Goal: Task Accomplishment & Management: Complete application form

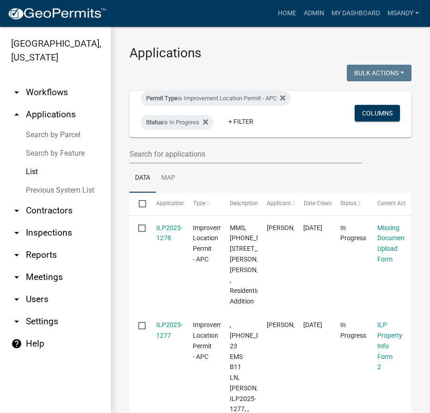
select select "3: 100"
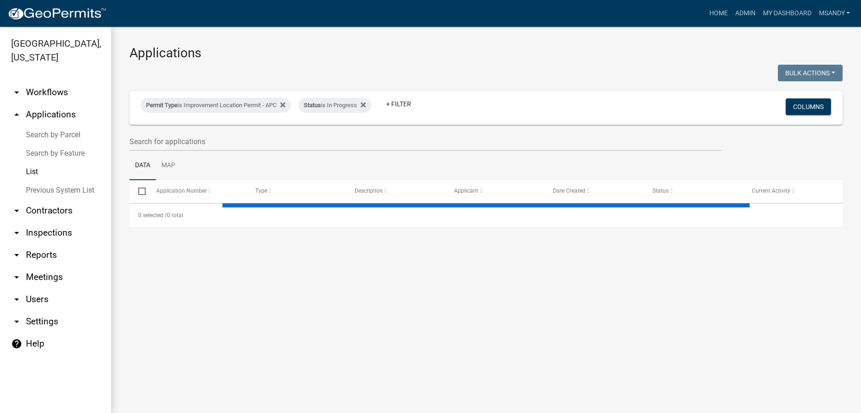
select select "3: 100"
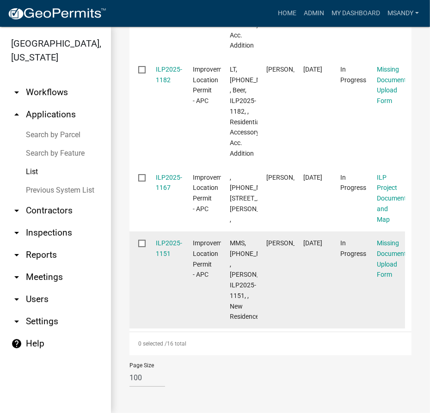
scroll to position [2062, 0]
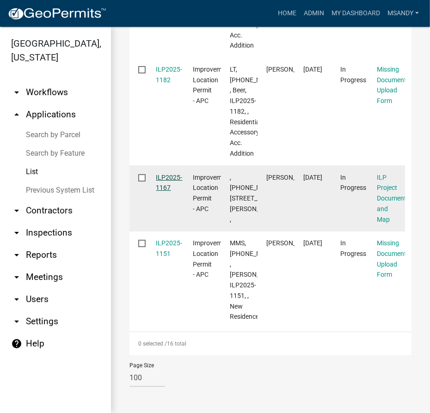
click at [166, 174] on link "ILP2025-1167" at bounding box center [169, 183] width 26 height 18
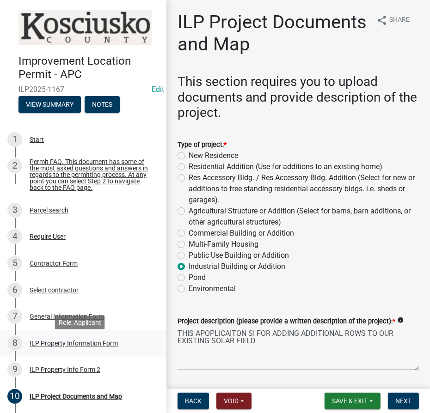
click at [54, 345] on div "ILP Property Information Form" at bounding box center [74, 343] width 88 height 6
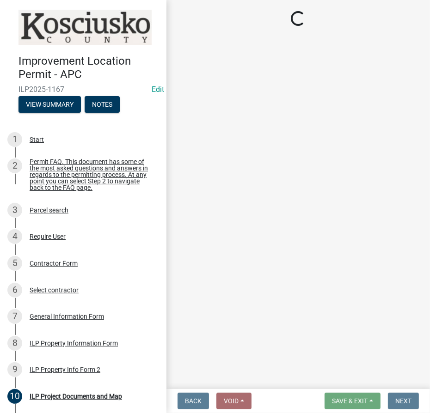
select select "8c57e534-4bb7-4f1e-ba6a-a976fd74bead"
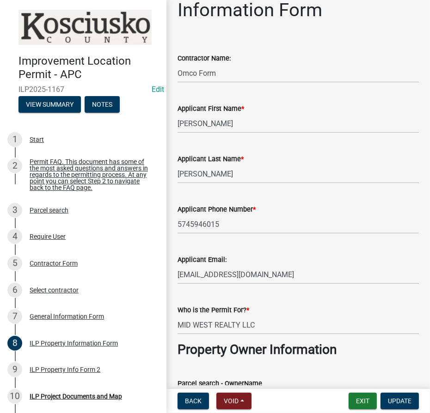
scroll to position [84, 0]
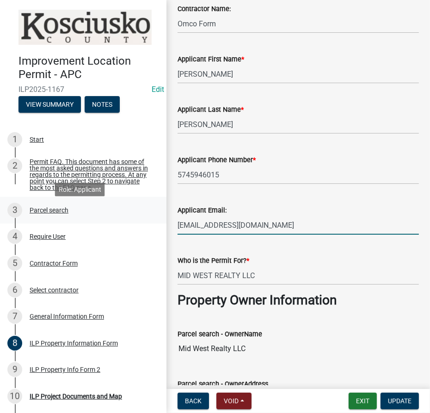
drag, startPoint x: 255, startPoint y: 226, endPoint x: 60, endPoint y: 226, distance: 195.5
click at [60, 226] on div "Improvement Location Permit - APC ILP2025-1167 Edit View Summary Notes 1 Start …" at bounding box center [215, 206] width 430 height 413
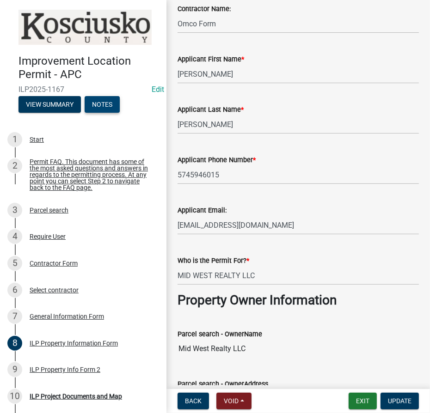
click at [102, 105] on button "Notes" at bounding box center [102, 104] width 35 height 17
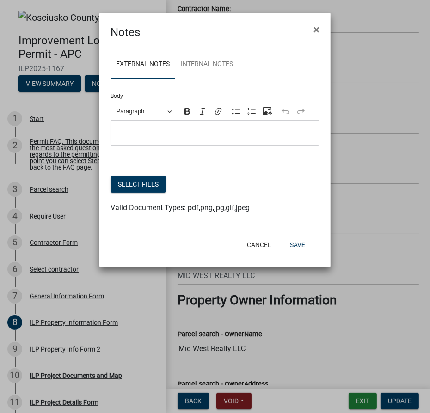
click at [154, 134] on p "Editor editing area: main. Press Alt+0 for help." at bounding box center [215, 133] width 199 height 11
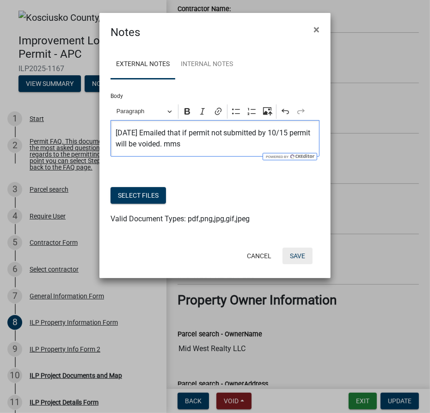
click at [296, 257] on button "Save" at bounding box center [297, 256] width 30 height 17
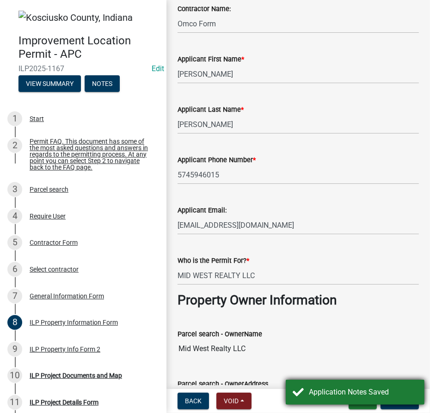
click at [335, 391] on div "Application Notes Saved" at bounding box center [363, 392] width 109 height 11
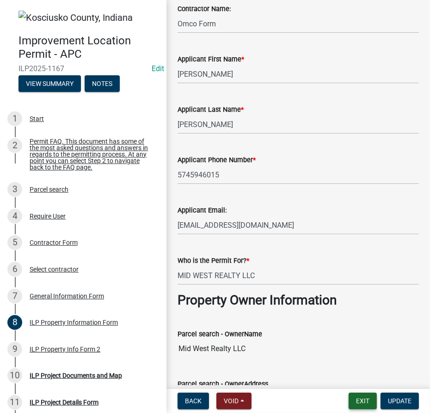
click at [363, 401] on button "Exit" at bounding box center [363, 401] width 28 height 17
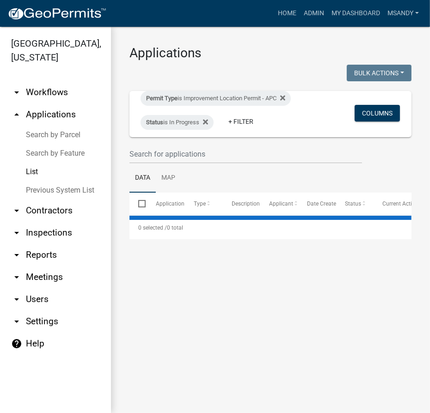
select select "3: 100"
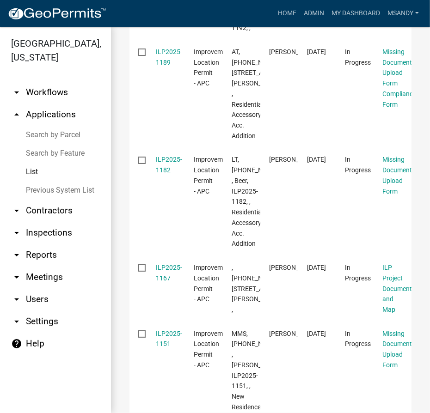
scroll to position [1554, 0]
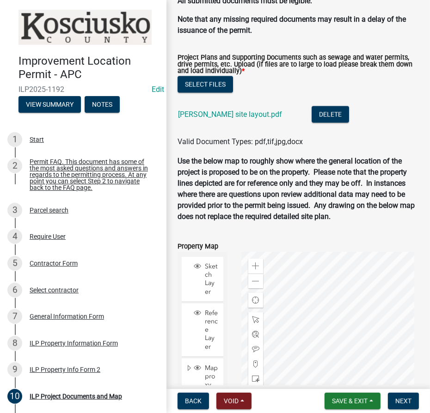
scroll to position [1260, 0]
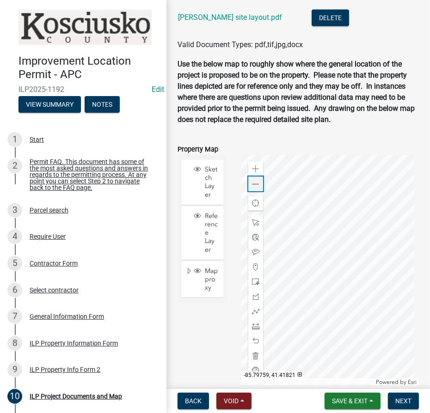
click at [254, 186] on span at bounding box center [255, 184] width 7 height 7
click at [252, 166] on span at bounding box center [255, 168] width 7 height 7
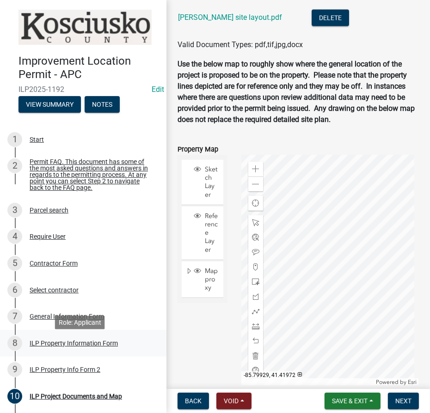
click at [56, 346] on div "ILP Property Information Form" at bounding box center [74, 343] width 88 height 6
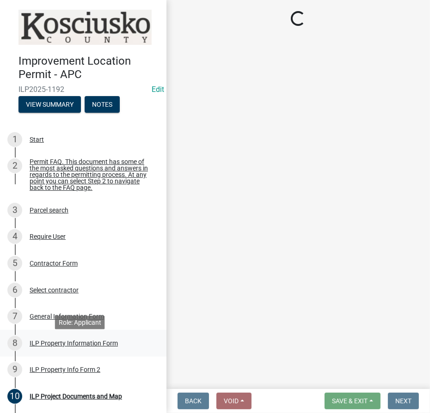
scroll to position [0, 0]
select select "43c67e15-aa71-4662-a612-5084d59379d6"
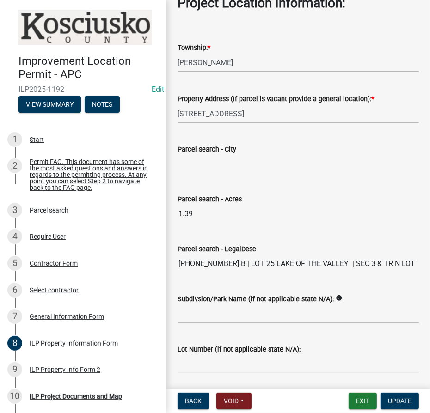
scroll to position [714, 0]
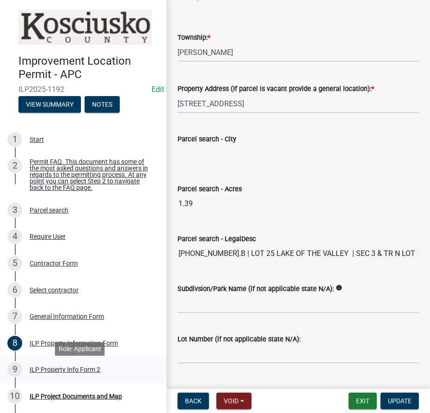
click at [68, 372] on div "ILP Property Info Form 2" at bounding box center [65, 370] width 71 height 6
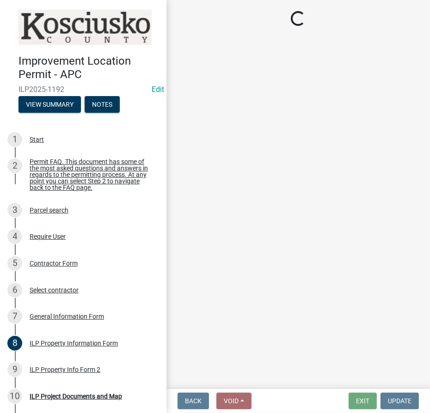
select select "30cad654-0079-4cbe-a349-097ae71a5774"
select select "1146270b-2111-4e23-bf7f-74ce85cf7041"
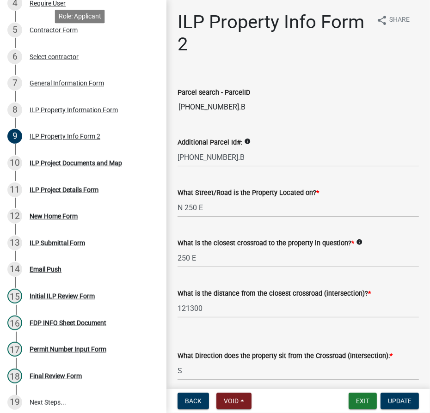
scroll to position [138, 0]
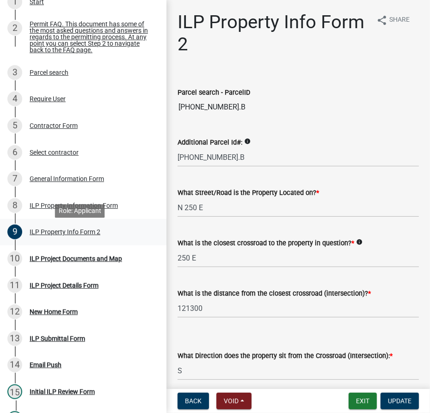
click at [62, 232] on div "9 ILP Property Info Form 2" at bounding box center [79, 232] width 144 height 15
click at [68, 209] on div "ILP Property Information Form" at bounding box center [74, 205] width 88 height 6
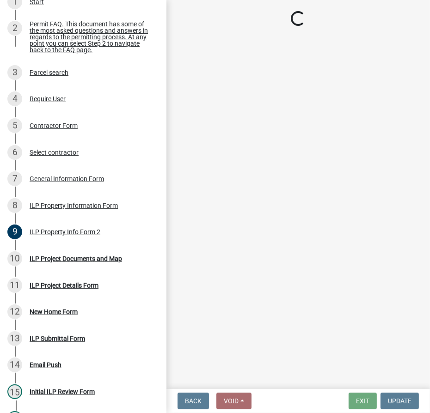
select select "43c67e15-aa71-4662-a612-5084d59379d6"
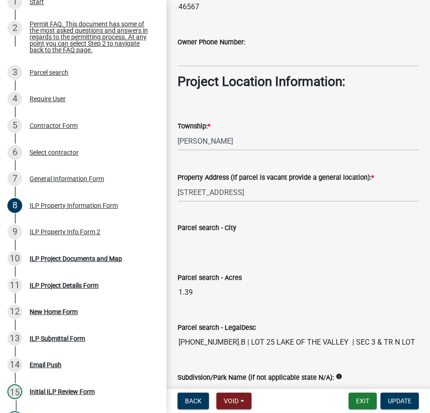
scroll to position [714, 0]
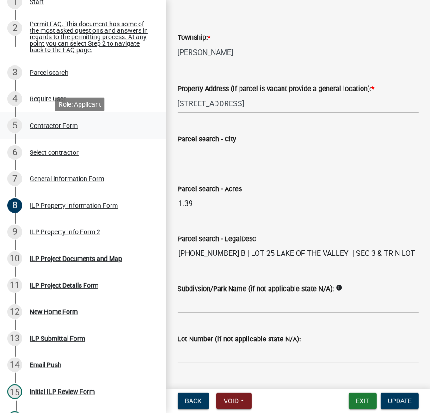
click at [53, 129] on div "Contractor Form" at bounding box center [54, 125] width 48 height 6
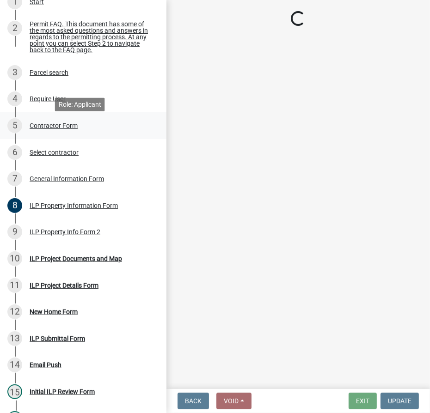
scroll to position [0, 0]
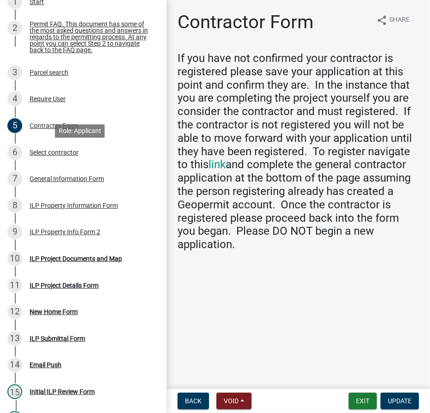
click at [55, 153] on div "Select contractor" at bounding box center [54, 152] width 49 height 6
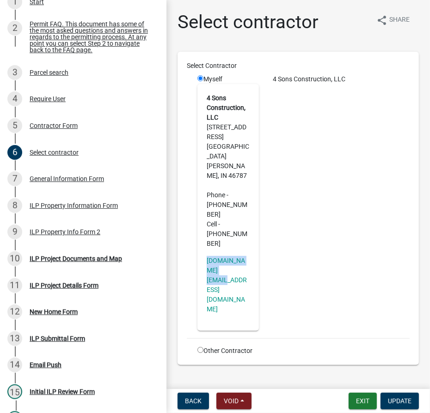
drag, startPoint x: 235, startPoint y: 221, endPoint x: 200, endPoint y: 211, distance: 37.0
click at [200, 211] on div "4 Sons Construction, LLC [STREET_ADDRESS][PERSON_NAME] Phone - [PHONE_NUMBER] C…" at bounding box center [227, 207] width 61 height 247
copy link "[DOMAIN_NAME][EMAIL_ADDRESS][DOMAIN_NAME]"
click at [73, 209] on div "ILP Property Information Form" at bounding box center [74, 205] width 88 height 6
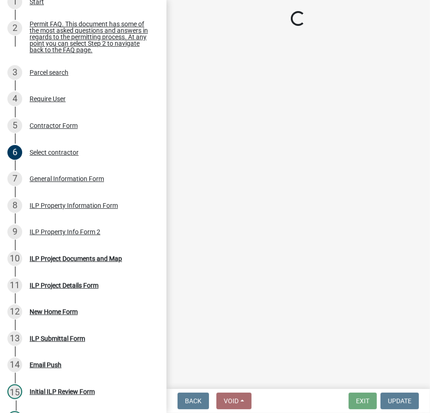
select select "43c67e15-aa71-4662-a612-5084d59379d6"
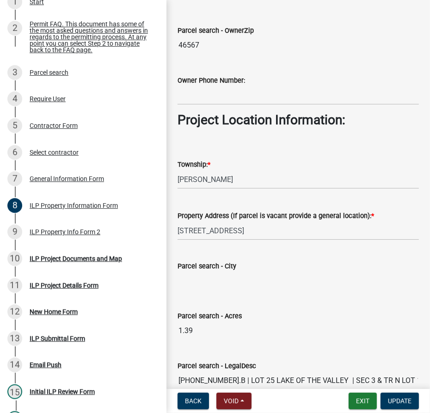
scroll to position [714, 0]
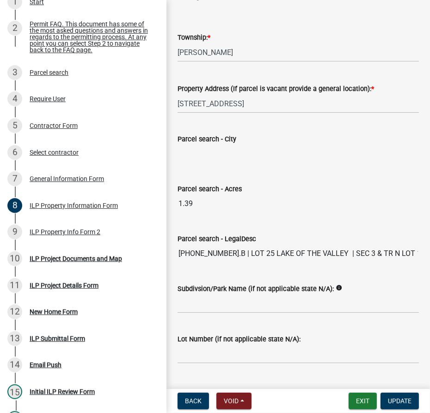
drag, startPoint x: 177, startPoint y: 253, endPoint x: 228, endPoint y: 256, distance: 50.9
click at [228, 256] on input "[PHONE_NUMBER].B | LOT 25 LAKE OF THE VALLEY | SEC 3 & TR N LOT 1.39A PER DEED" at bounding box center [297, 254] width 241 height 18
click at [356, 401] on button "Exit" at bounding box center [363, 401] width 28 height 17
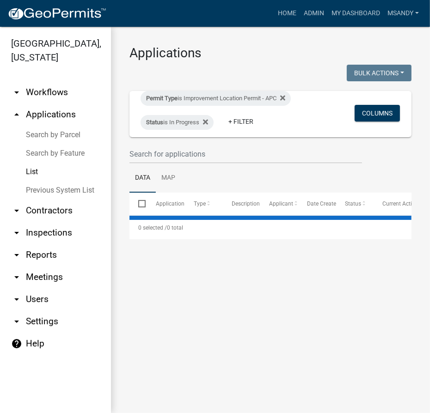
select select "3: 100"
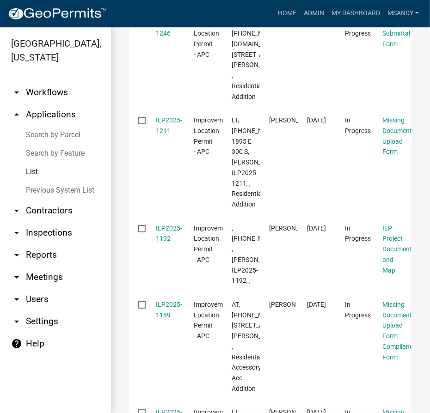
scroll to position [1260, 0]
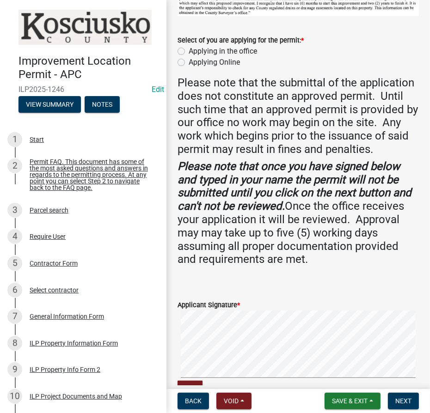
scroll to position [168, 0]
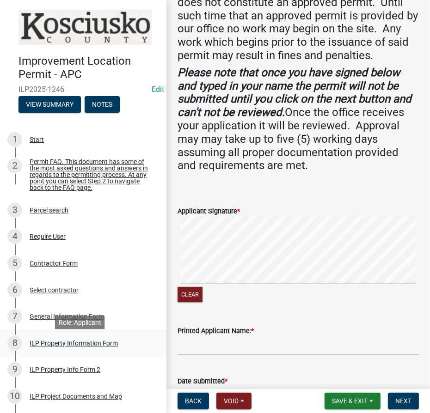
click at [55, 347] on div "ILP Property Information Form" at bounding box center [74, 343] width 88 height 6
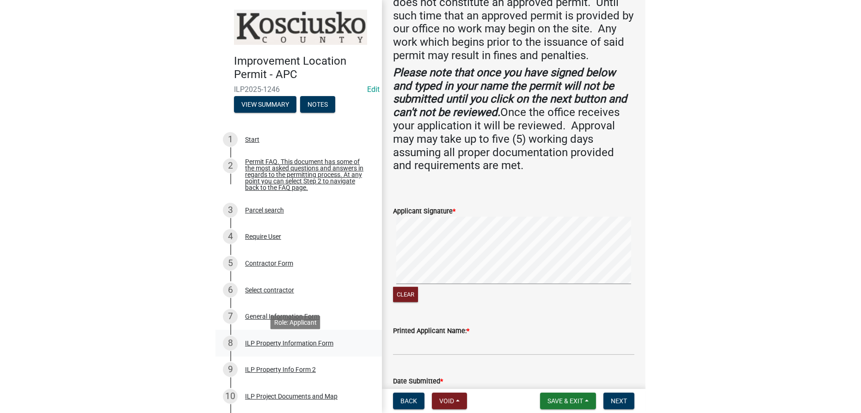
scroll to position [0, 0]
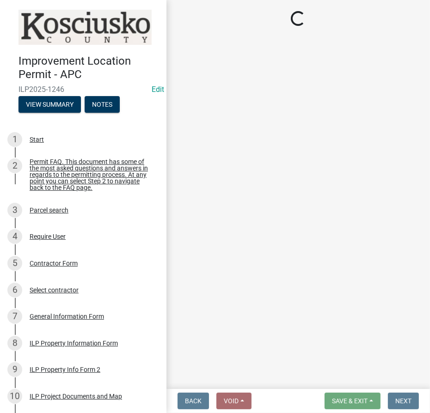
select select "8aeb2c27-db4f-4f65-83dd-c512a3678cb2"
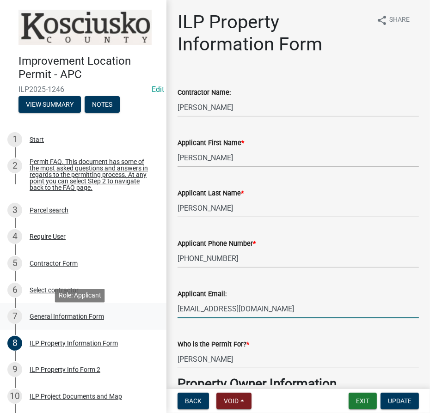
drag, startPoint x: 285, startPoint y: 308, endPoint x: 158, endPoint y: 314, distance: 126.8
click at [158, 314] on div "Improvement Location Permit - APC ILP2025-1246 Edit View Summary Notes 1 Start …" at bounding box center [215, 206] width 430 height 413
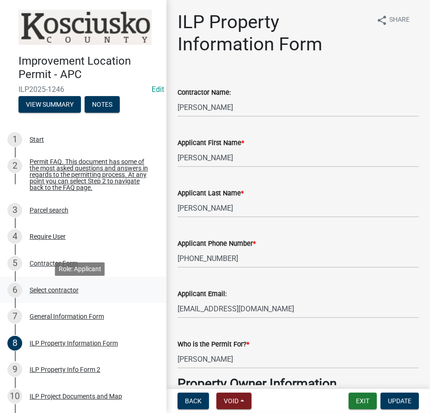
click at [48, 294] on div "Select contractor" at bounding box center [54, 290] width 49 height 6
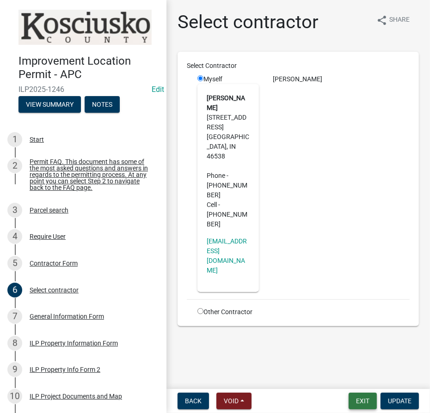
click at [360, 397] on button "Exit" at bounding box center [363, 401] width 28 height 17
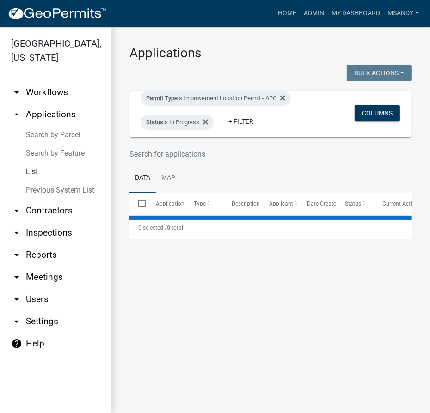
select select "3: 100"
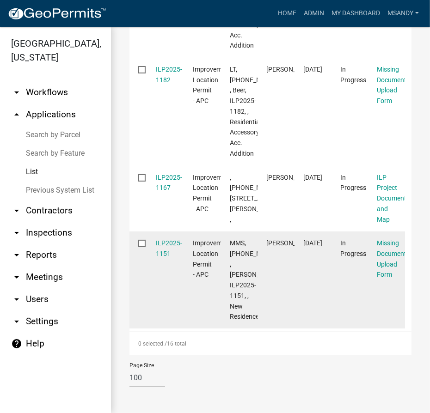
scroll to position [1982, 0]
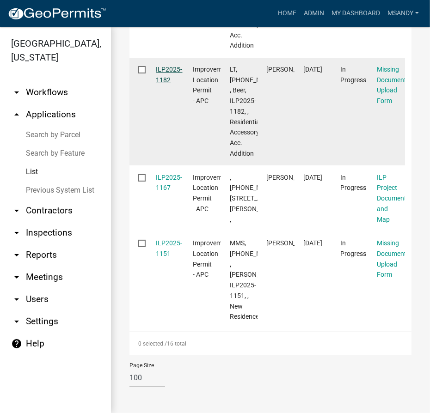
click at [169, 84] on link "ILP2025-1182" at bounding box center [169, 75] width 26 height 18
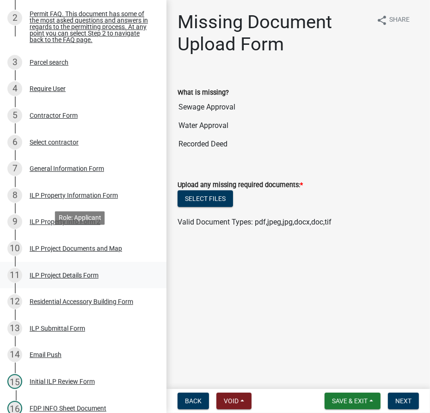
scroll to position [168, 0]
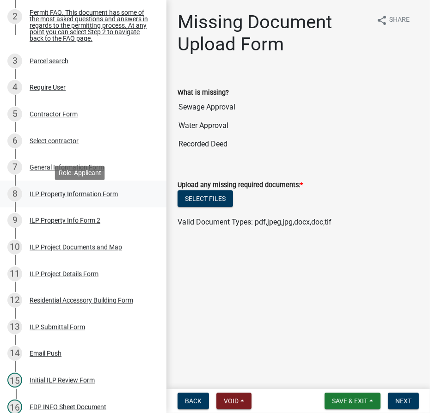
click at [53, 196] on div "ILP Property Information Form" at bounding box center [74, 194] width 88 height 6
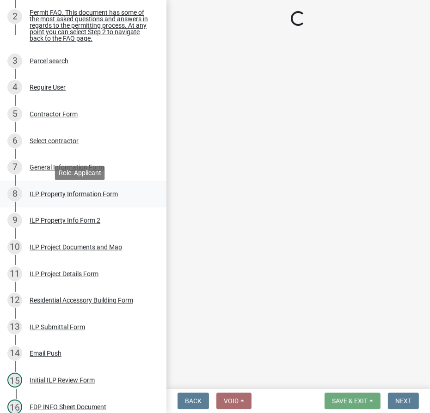
select select "43c67e15-aa71-4662-a612-5084d59379d6"
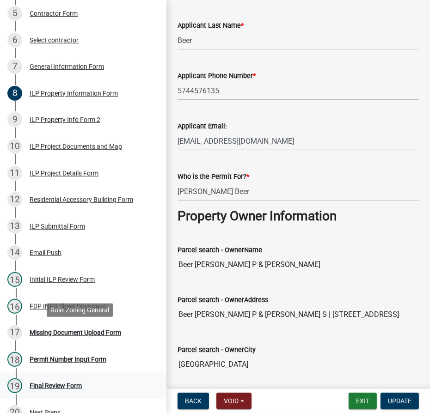
scroll to position [336, 0]
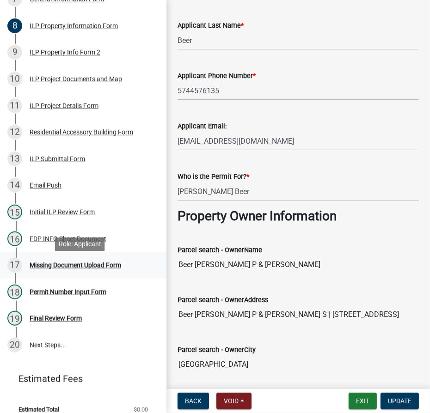
click at [56, 263] on div "17 Missing Document Upload Form" at bounding box center [79, 265] width 144 height 15
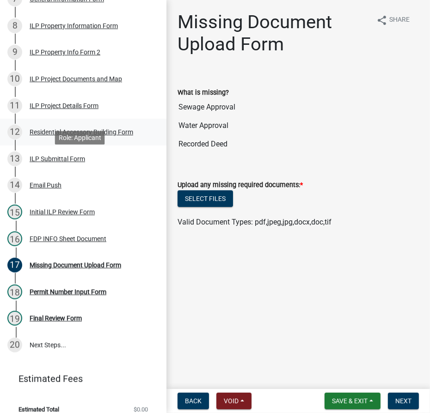
scroll to position [210, 0]
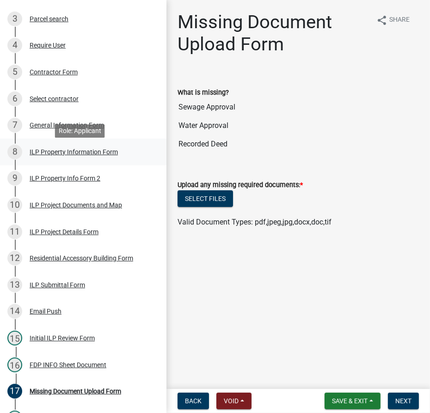
click at [70, 155] on div "ILP Property Information Form" at bounding box center [74, 152] width 88 height 6
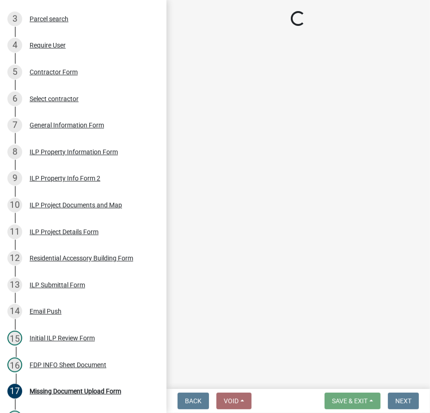
select select "43c67e15-aa71-4662-a612-5084d59379d6"
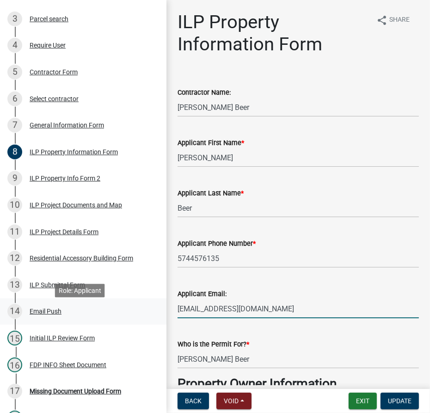
drag, startPoint x: 277, startPoint y: 312, endPoint x: 129, endPoint y: 312, distance: 147.9
click at [129, 312] on div "Improvement Location Permit - APC ILP2025-1182 Edit View Summary Notes Show ema…" at bounding box center [215, 206] width 430 height 413
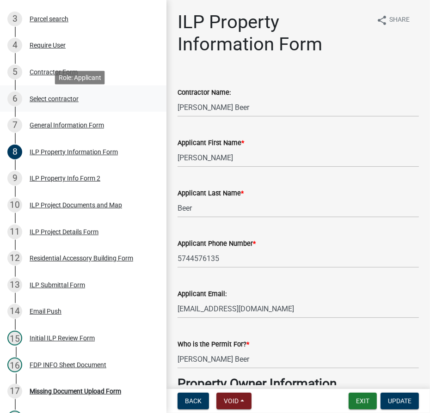
click at [49, 101] on div "Select contractor" at bounding box center [54, 99] width 49 height 6
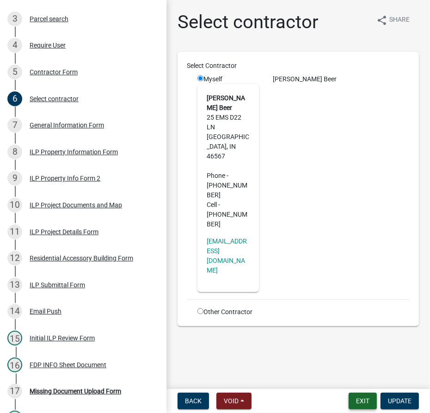
click at [363, 400] on button "Exit" at bounding box center [363, 401] width 28 height 17
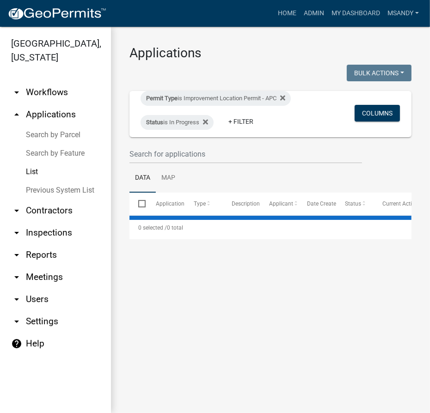
select select "3: 100"
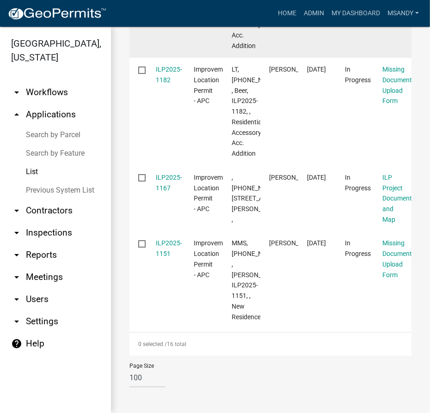
scroll to position [1681, 0]
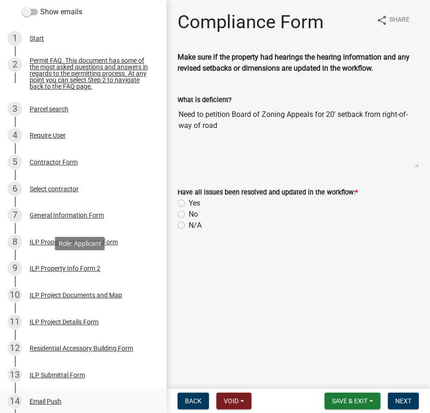
scroll to position [252, 0]
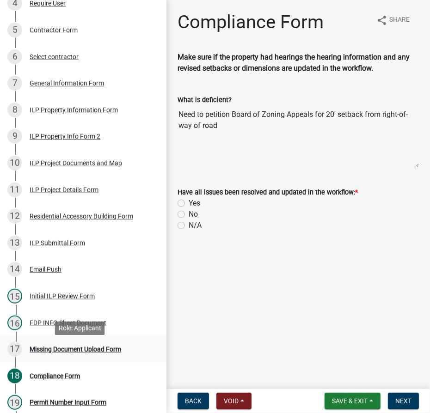
click at [57, 352] on div "Missing Document Upload Form" at bounding box center [76, 349] width 92 height 6
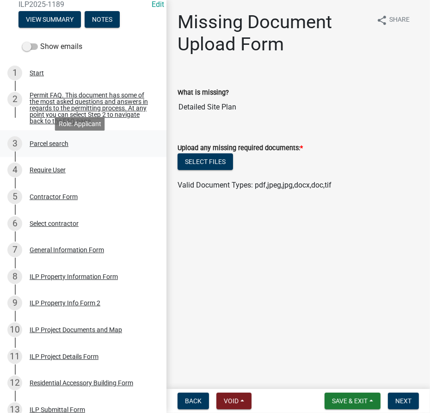
scroll to position [84, 0]
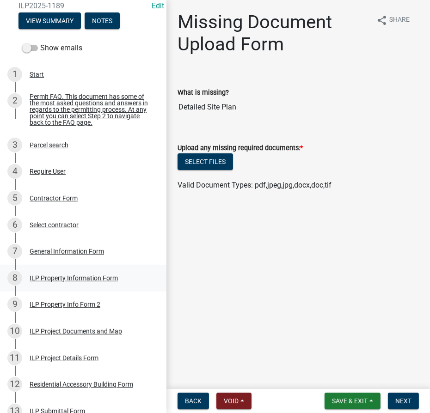
click at [64, 281] on div "ILP Property Information Form" at bounding box center [74, 278] width 88 height 6
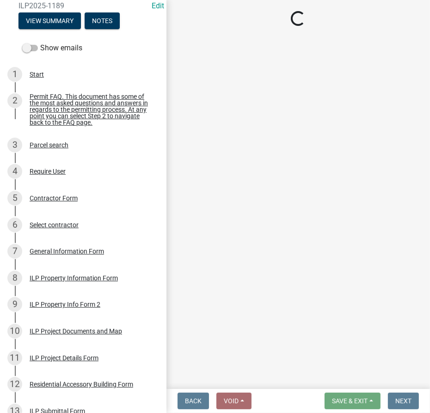
select select "57368d26-defc-477e-a8be-5a23ab554a17"
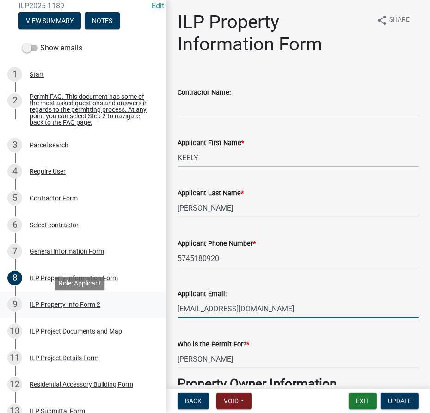
drag, startPoint x: 278, startPoint y: 312, endPoint x: 141, endPoint y: 311, distance: 136.8
click at [141, 311] on div "Improvement Location Permit - APC ILP2025-1189 Edit View Summary Notes Show ema…" at bounding box center [215, 206] width 430 height 413
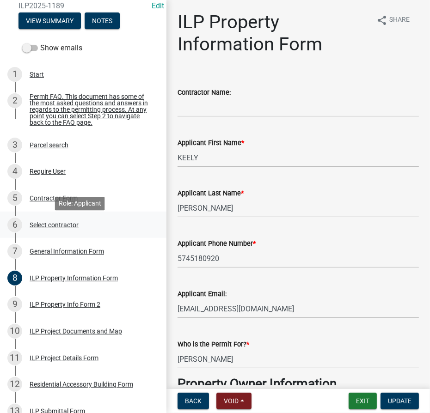
click at [58, 228] on div "Select contractor" at bounding box center [54, 225] width 49 height 6
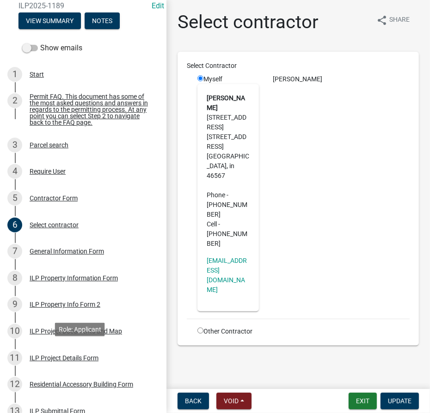
scroll to position [336, 0]
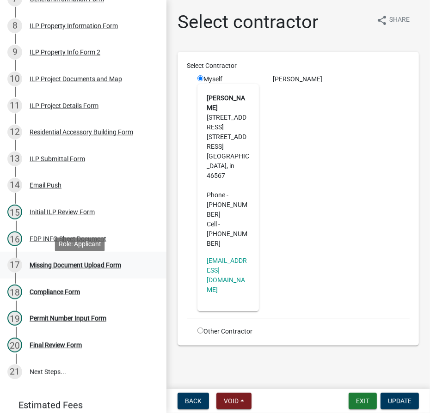
drag, startPoint x: 57, startPoint y: 269, endPoint x: 78, endPoint y: 275, distance: 21.0
click at [57, 269] on div "Missing Document Upload Form" at bounding box center [76, 265] width 92 height 6
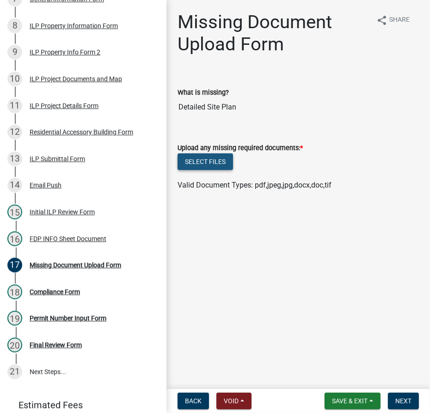
click at [212, 163] on button "Select files" at bounding box center [204, 161] width 55 height 17
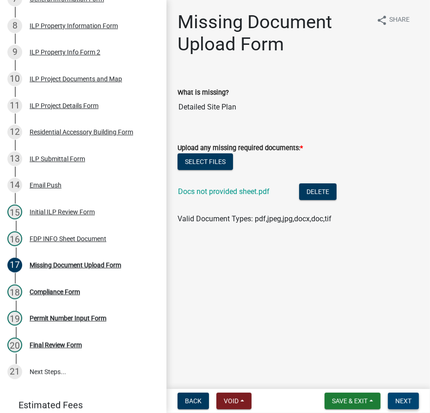
click at [410, 400] on span "Next" at bounding box center [403, 400] width 16 height 7
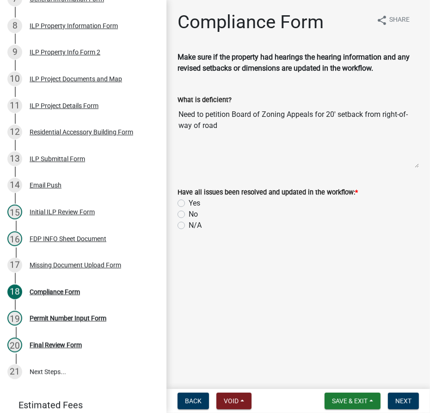
click at [189, 214] on label "No" at bounding box center [193, 214] width 9 height 11
click at [189, 214] on input "No" at bounding box center [192, 212] width 6 height 6
radio input "true"
click at [401, 397] on span "Next" at bounding box center [403, 400] width 16 height 7
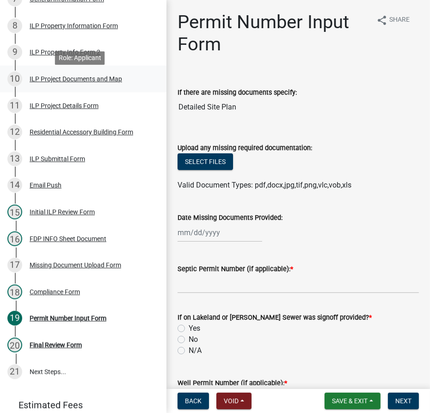
click at [63, 80] on div "ILP Project Documents and Map" at bounding box center [76, 79] width 92 height 6
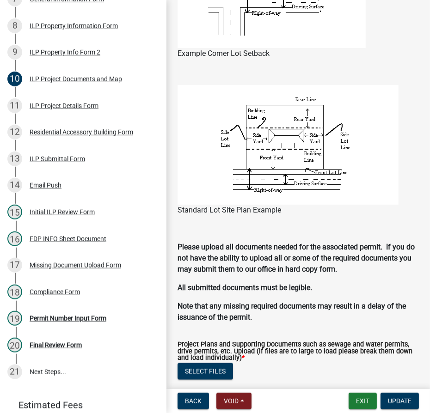
scroll to position [1008, 0]
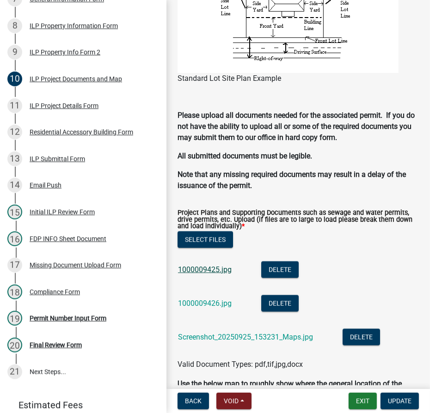
click at [204, 272] on link "1000009425.jpg" at bounding box center [205, 269] width 54 height 9
click at [208, 298] on div "1000009426.jpg" at bounding box center [212, 304] width 68 height 19
click at [206, 303] on link "1000009426.jpg" at bounding box center [205, 303] width 54 height 9
click at [226, 336] on link "Screenshot_20250925_153231_Maps.jpg" at bounding box center [245, 337] width 135 height 9
click at [208, 303] on link "1000009426.jpg" at bounding box center [205, 303] width 54 height 9
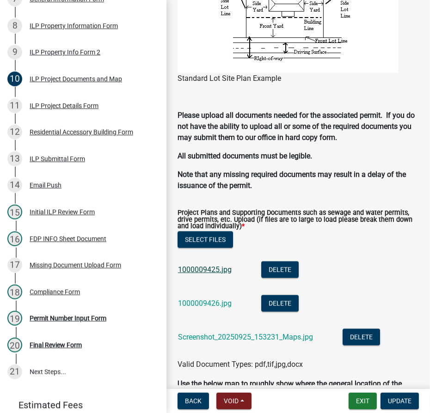
click at [212, 269] on link "1000009425.jpg" at bounding box center [205, 269] width 54 height 9
click at [59, 295] on div "Compliance Form" at bounding box center [55, 292] width 50 height 6
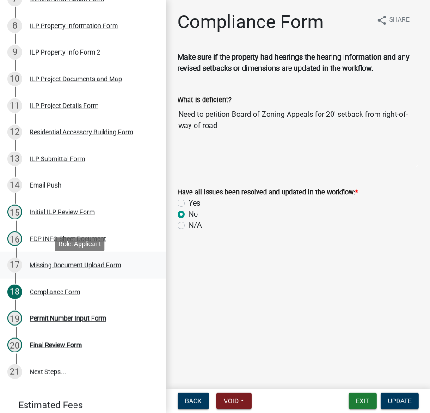
click at [54, 268] on div "Missing Document Upload Form" at bounding box center [76, 265] width 92 height 6
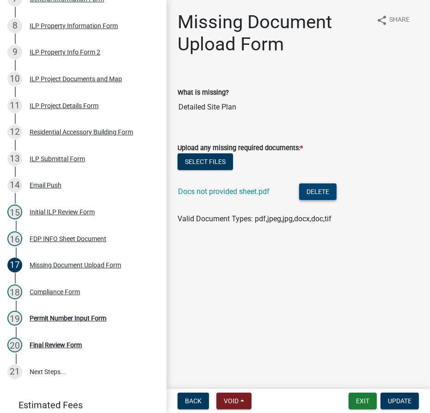
click at [324, 192] on button "Delete" at bounding box center [317, 191] width 37 height 17
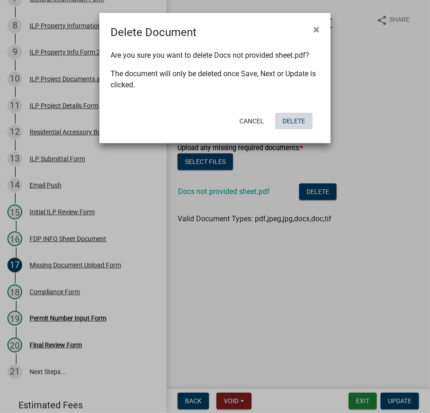
click at [297, 122] on button "Delete" at bounding box center [293, 121] width 37 height 17
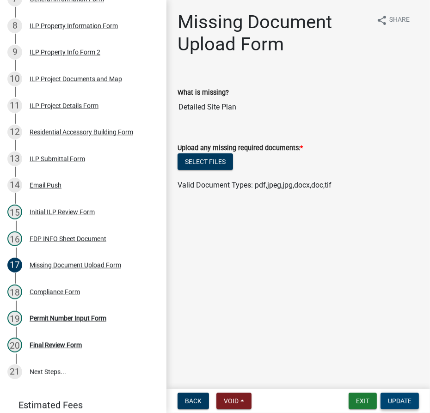
click at [392, 402] on span "Update" at bounding box center [400, 400] width 24 height 7
click at [223, 273] on main "Missing Document Upload Form share Share What is missing? Detailed Site Plan Up…" at bounding box center [297, 192] width 263 height 385
click at [359, 404] on button "Exit" at bounding box center [363, 401] width 28 height 17
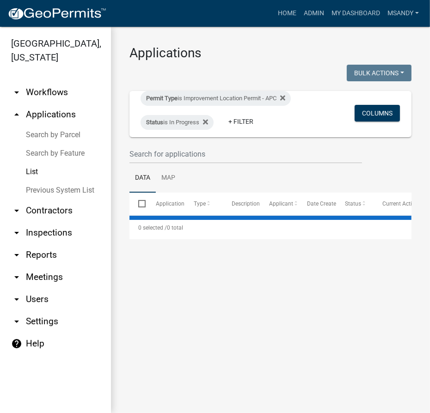
select select "3: 100"
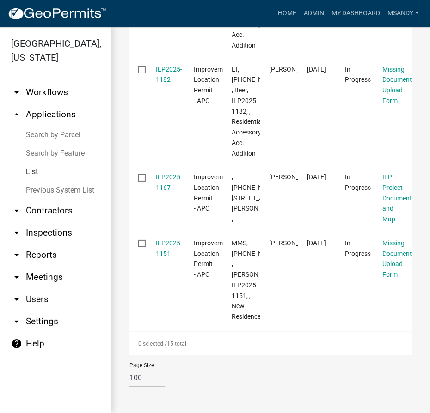
scroll to position [1387, 0]
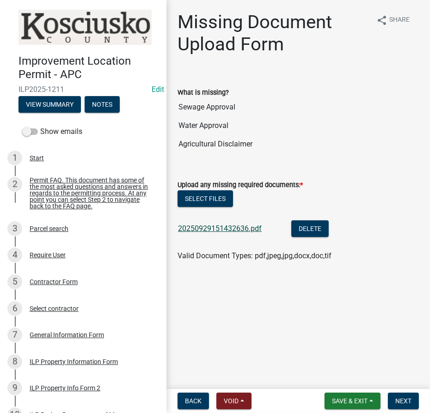
click at [214, 229] on link "20250929151432636.pdf" at bounding box center [220, 228] width 84 height 9
click at [92, 365] on div "ILP Property Information Form" at bounding box center [74, 362] width 88 height 6
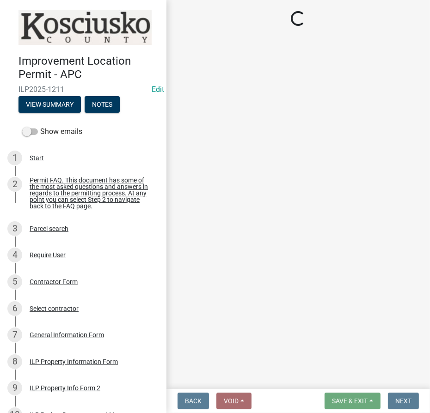
select select "adf60358-013e-4c9f-9dad-09561f394e7b"
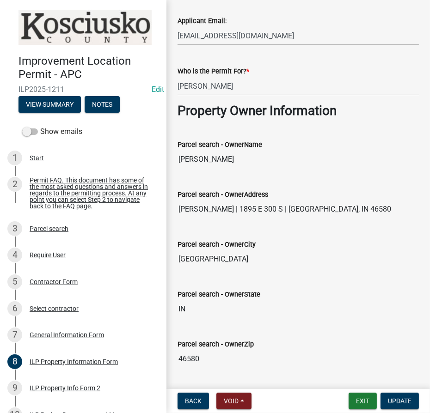
scroll to position [252, 0]
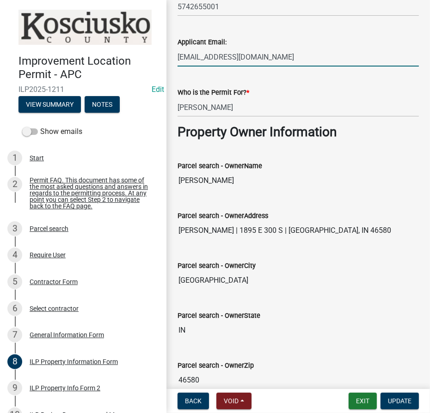
drag, startPoint x: 294, startPoint y: 51, endPoint x: 148, endPoint y: 45, distance: 146.6
click at [148, 45] on div "Improvement Location Permit - APC ILP2025-1211 Edit View Summary Notes Show ema…" at bounding box center [215, 206] width 430 height 413
click at [47, 312] on div "Select contractor" at bounding box center [54, 309] width 49 height 6
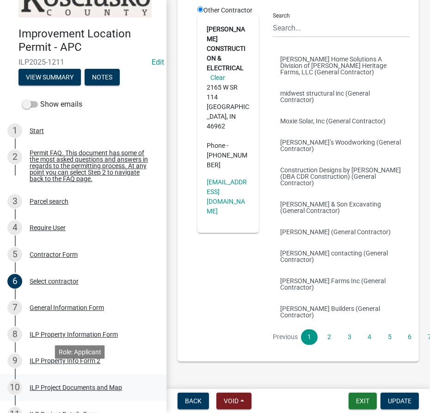
scroll to position [42, 0]
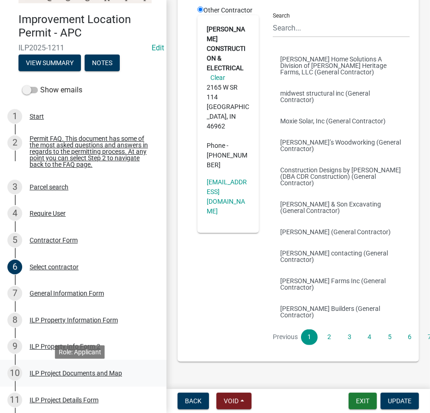
click at [61, 377] on div "ILP Project Documents and Map" at bounding box center [76, 373] width 92 height 6
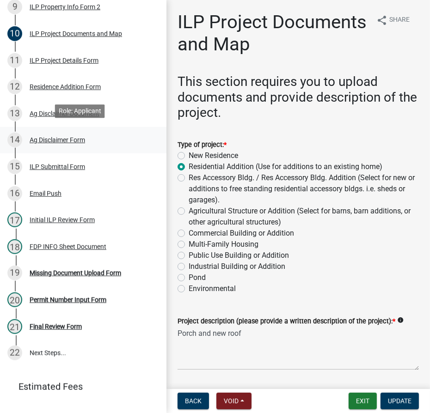
scroll to position [362, 0]
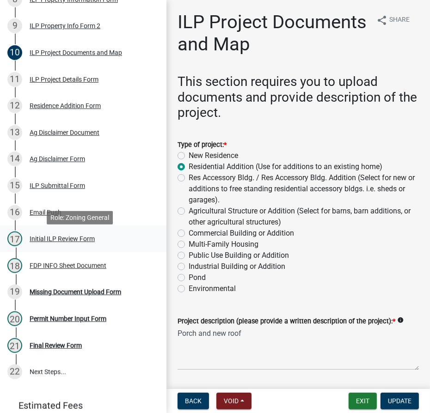
click at [53, 240] on div "Initial ILP Review Form" at bounding box center [62, 239] width 65 height 6
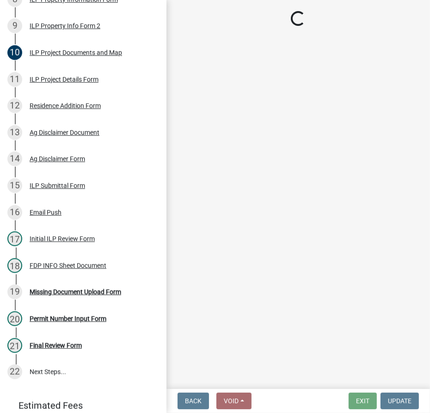
select select "fc758b50-acba-4166-9f24-5248f0f78016"
select select "848ca50e-fe36-4303-a6f7-2f0fd11b41b3"
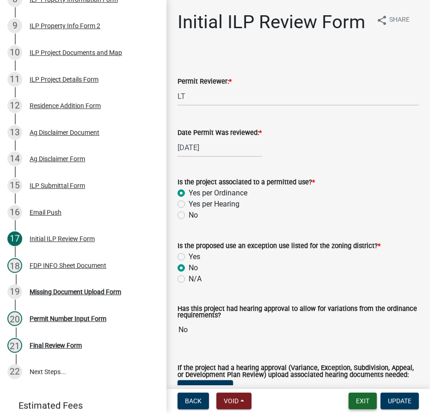
click at [354, 403] on button "Exit" at bounding box center [363, 401] width 28 height 17
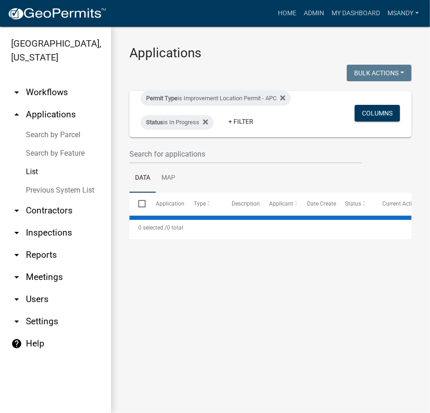
select select "3: 100"
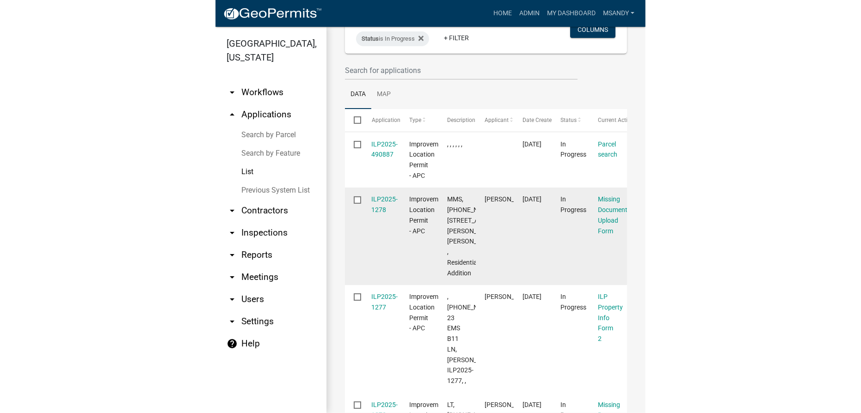
scroll to position [42, 0]
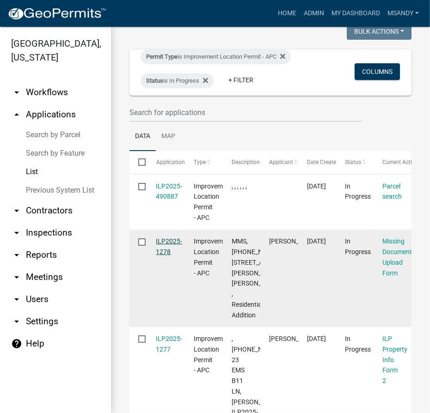
click at [171, 239] on link "ILP2025-1278" at bounding box center [169, 247] width 26 height 18
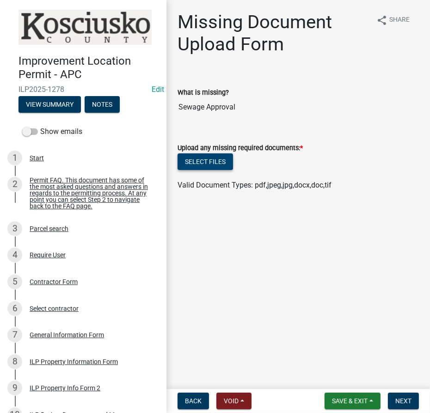
click at [222, 164] on button "Select files" at bounding box center [204, 161] width 55 height 17
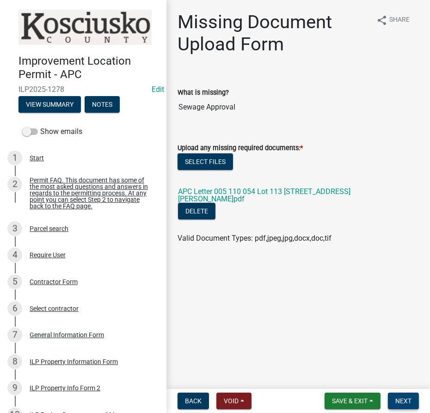
click at [395, 401] on span "Next" at bounding box center [403, 400] width 16 height 7
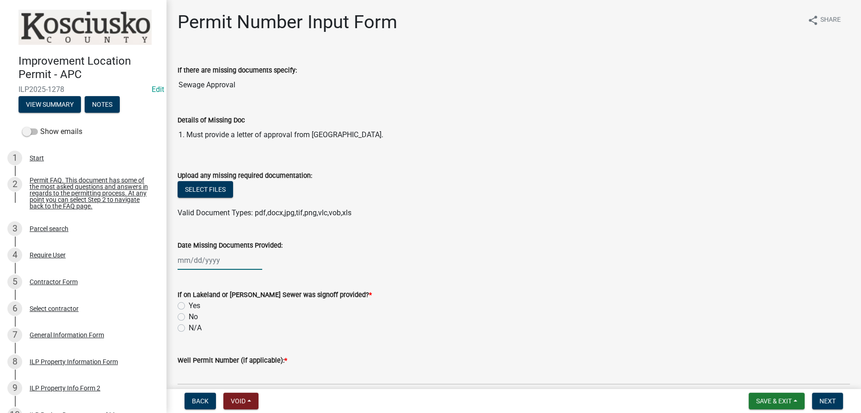
click at [198, 261] on div at bounding box center [219, 260] width 85 height 19
select select "10"
select select "2025"
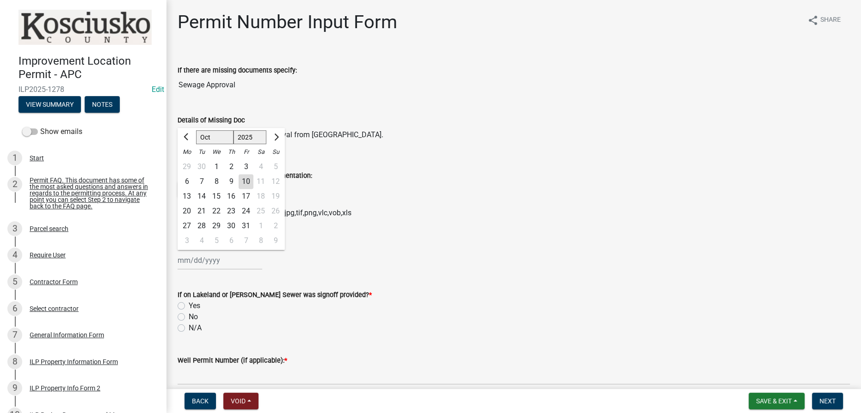
click at [251, 181] on div "10" at bounding box center [245, 181] width 15 height 15
type input "[DATE]"
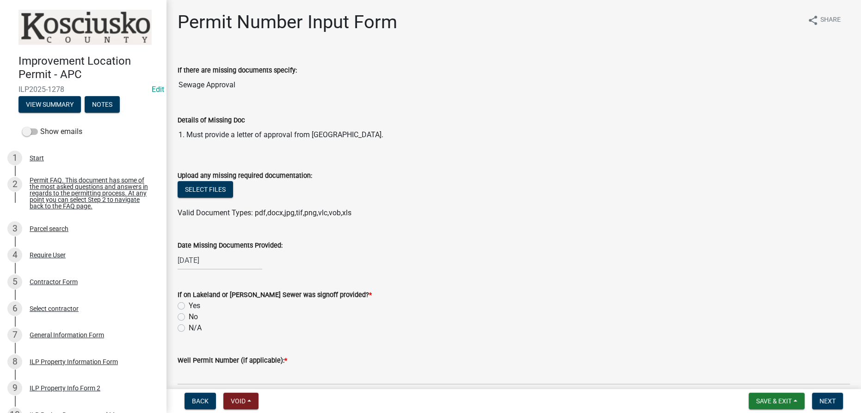
click at [189, 305] on label "Yes" at bounding box center [195, 305] width 12 height 11
click at [189, 305] on input "Yes" at bounding box center [192, 303] width 6 height 6
radio input "true"
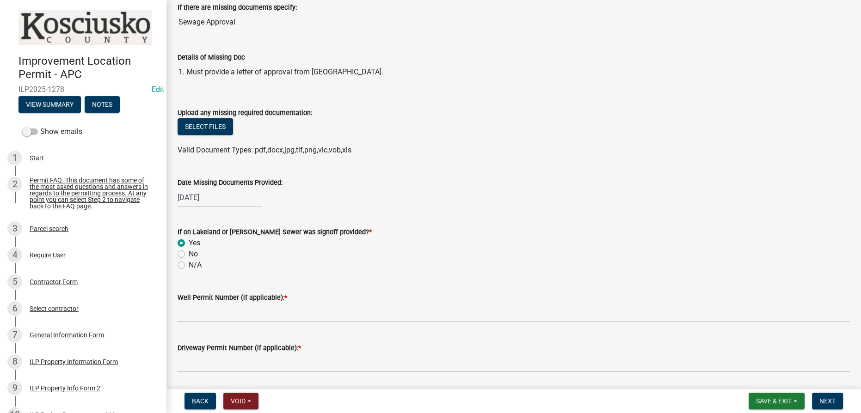
scroll to position [126, 0]
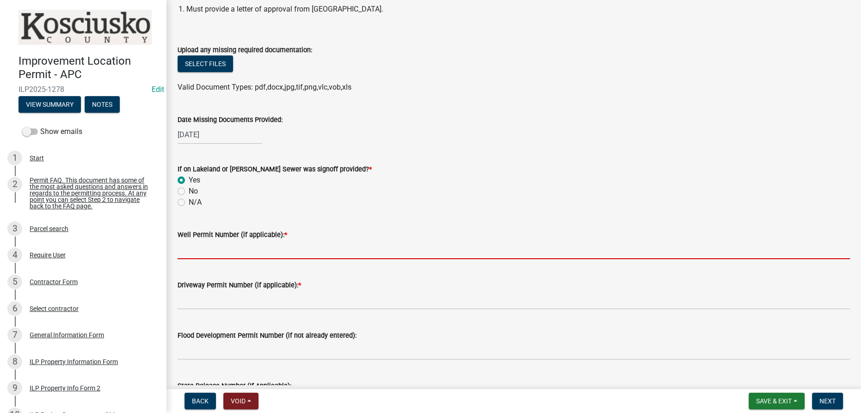
drag, startPoint x: 209, startPoint y: 245, endPoint x: 218, endPoint y: 245, distance: 8.3
click at [209, 245] on input "Well Permit Number (if applicable): *" at bounding box center [513, 249] width 672 height 19
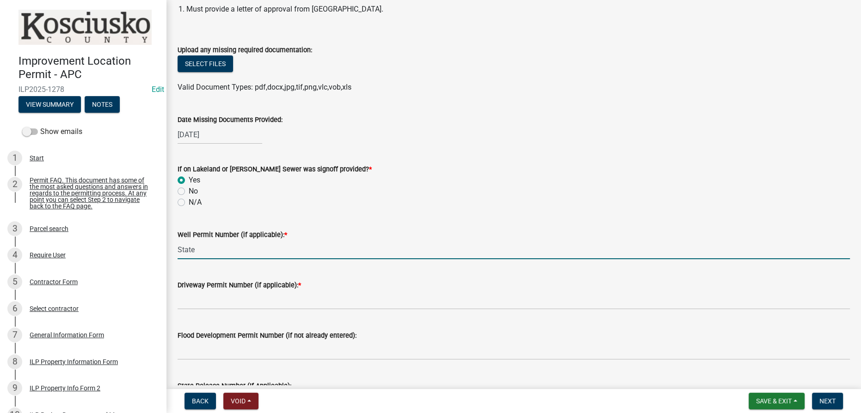
type input "State"
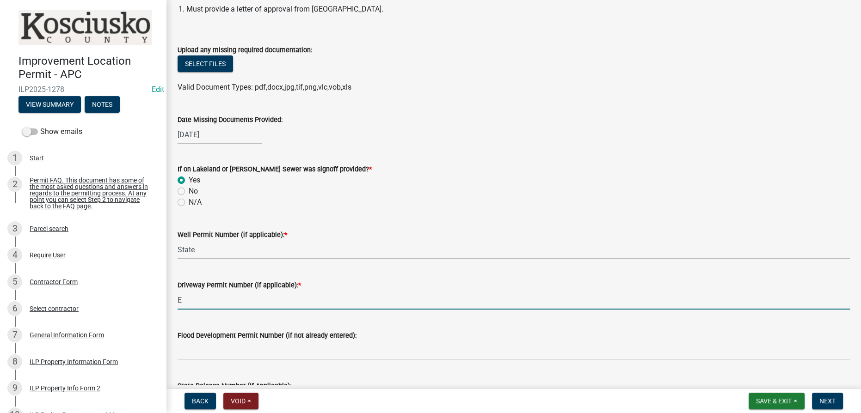
type input "Existing"
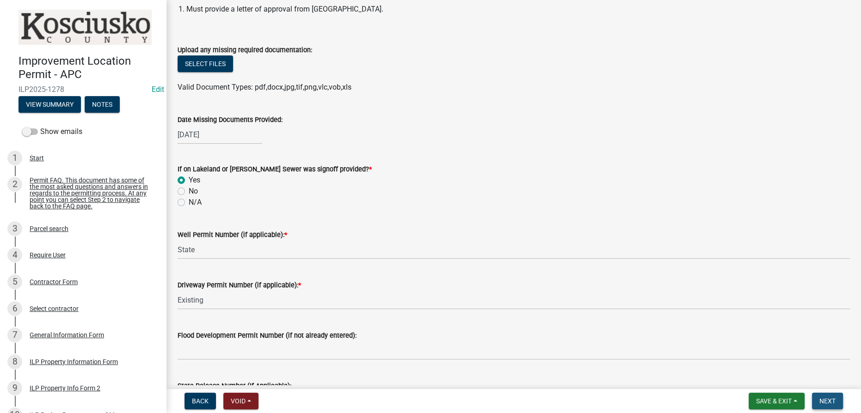
click at [831, 395] on button "Next" at bounding box center [827, 401] width 31 height 17
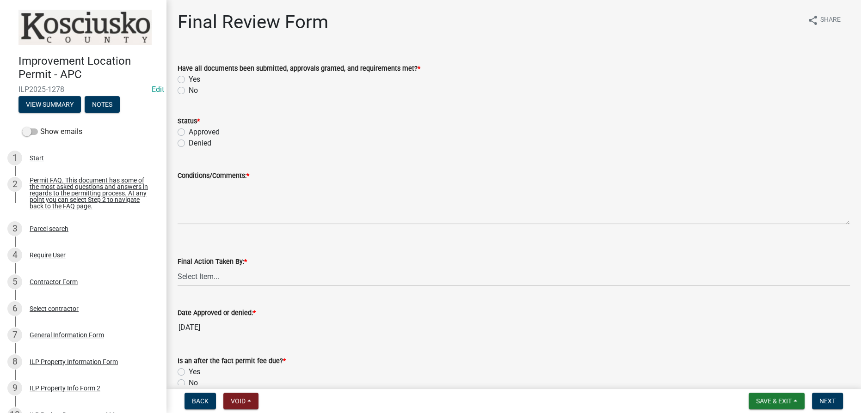
click at [189, 79] on label "Yes" at bounding box center [195, 79] width 12 height 11
click at [189, 79] on input "Yes" at bounding box center [192, 77] width 6 height 6
radio input "true"
click at [189, 133] on label "Approved" at bounding box center [204, 132] width 31 height 11
click at [189, 133] on input "Approved" at bounding box center [192, 130] width 6 height 6
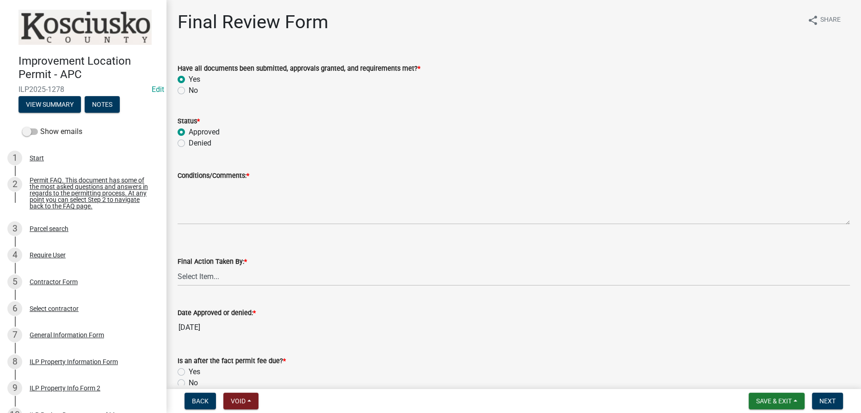
radio input "true"
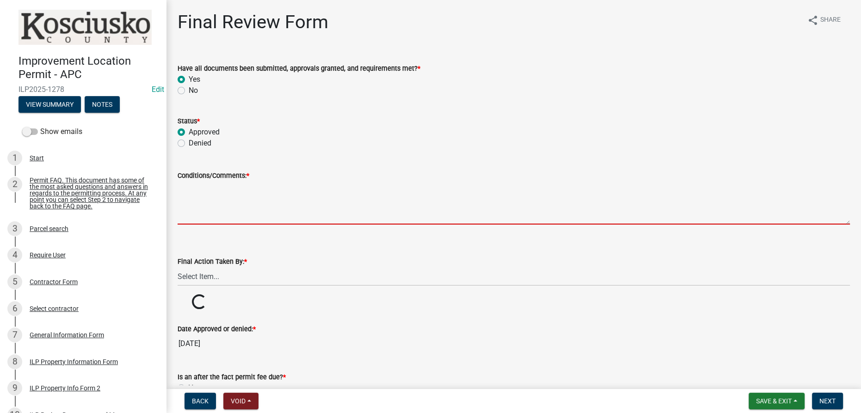
click at [201, 198] on textarea "Conditions/Comments: *" at bounding box center [513, 202] width 672 height 43
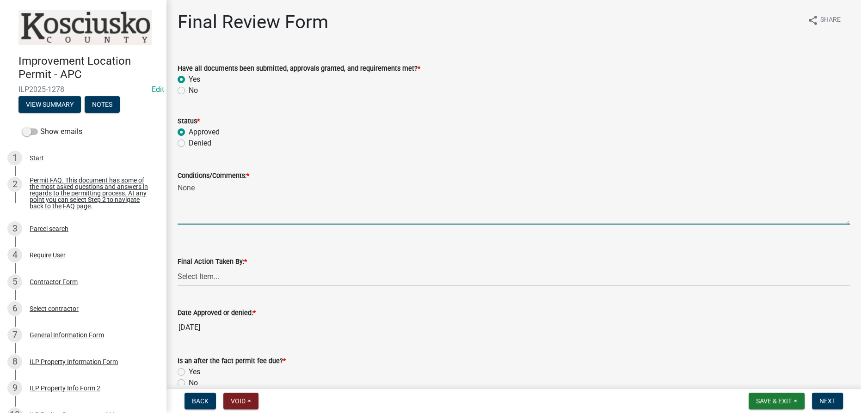
type textarea "None"
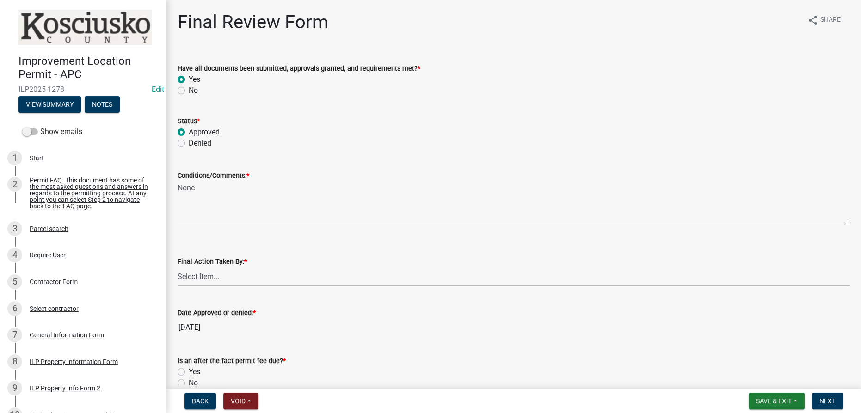
click at [258, 281] on select "Select Item... MMS LT AT CS [PERSON_NAME]" at bounding box center [513, 276] width 672 height 19
click at [177, 267] on select "Select Item... MMS LT AT CS [PERSON_NAME]" at bounding box center [513, 276] width 672 height 19
select select "4d3913d6-5a87-4fbb-afdb-cf4209782895"
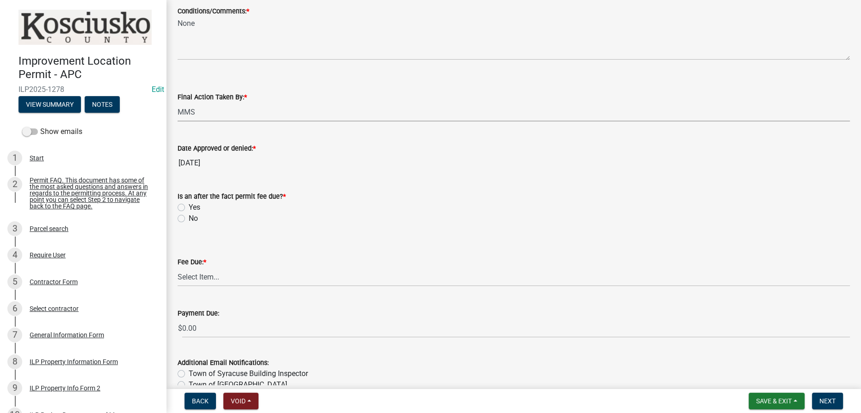
scroll to position [168, 0]
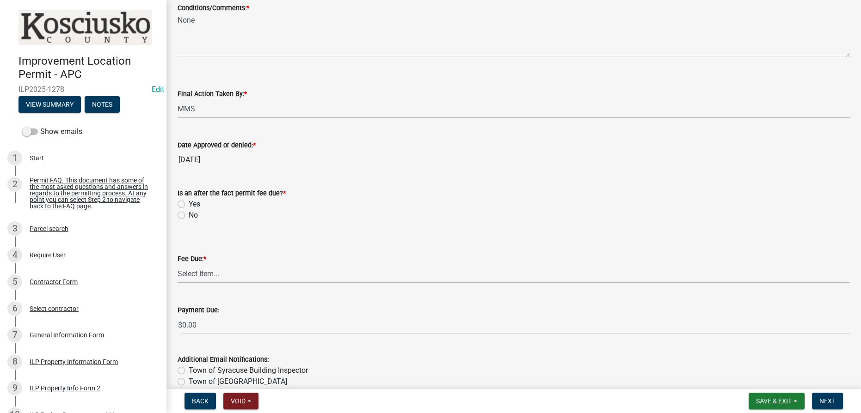
click at [189, 213] on label "No" at bounding box center [193, 215] width 9 height 11
click at [189, 213] on input "No" at bounding box center [192, 213] width 6 height 6
radio input "true"
click at [226, 274] on select "Select Item... N/A $10.00 $25.00 $125.00 $250 $500 $500 + $10.00 for every 10 s…" at bounding box center [513, 273] width 672 height 19
click at [177, 264] on select "Select Item... N/A $10.00 $25.00 $125.00 $250 $500 $500 + $10.00 for every 10 s…" at bounding box center [513, 273] width 672 height 19
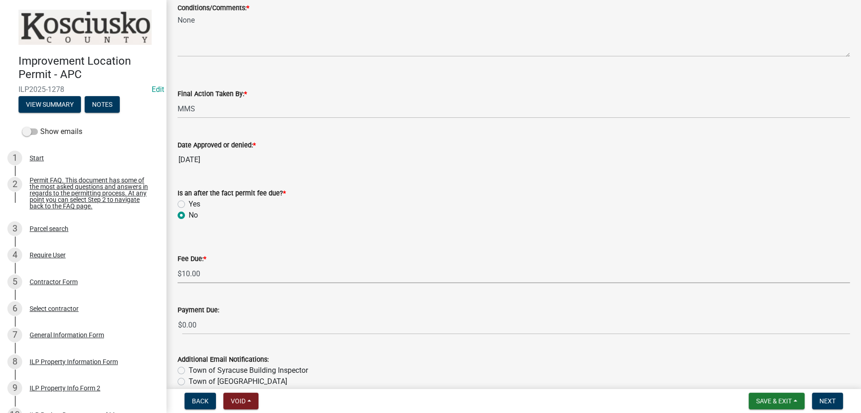
select select "6f482d1d-eb35-47e6-92b0-143404755581"
click at [830, 401] on span "Next" at bounding box center [827, 400] width 16 height 7
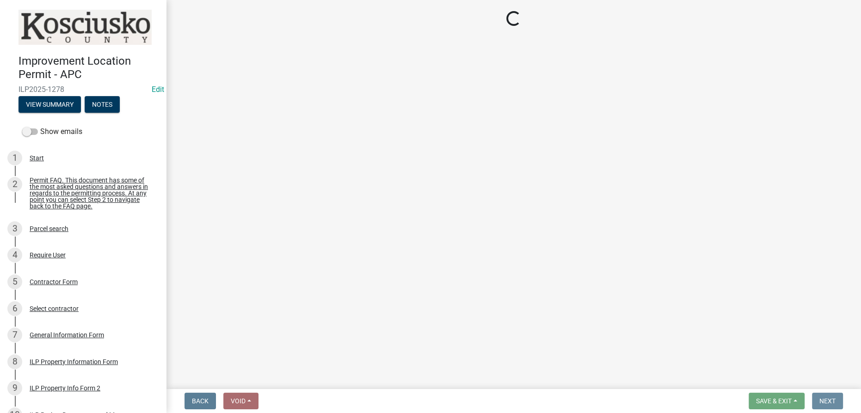
scroll to position [0, 0]
select select "3: 3"
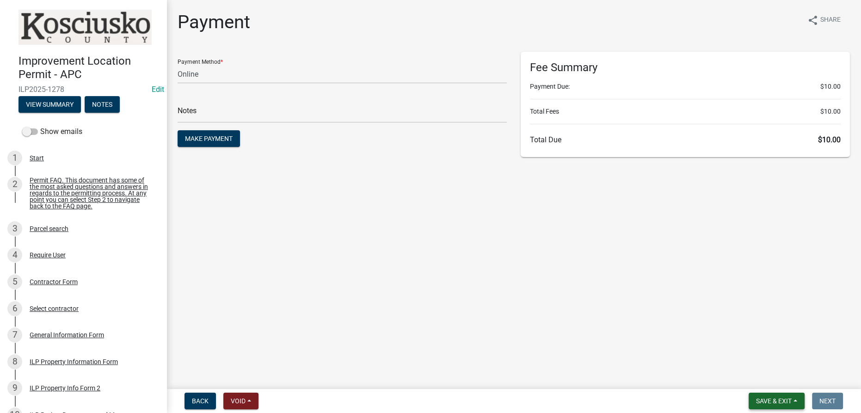
click at [783, 401] on span "Save & Exit" at bounding box center [774, 400] width 36 height 7
click at [763, 377] on button "Save & Exit" at bounding box center [767, 377] width 74 height 22
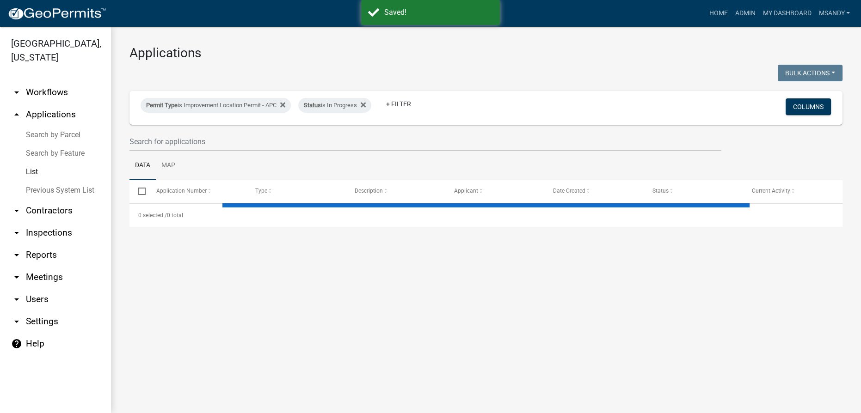
select select "3: 100"
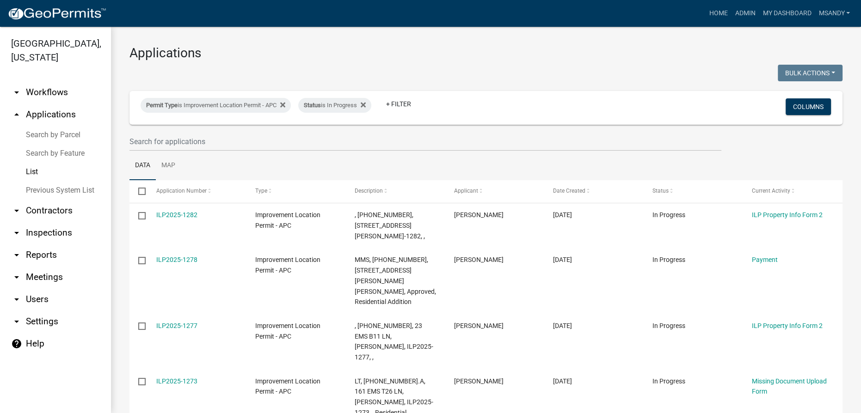
click at [60, 133] on link "Search by Parcel" at bounding box center [55, 135] width 111 height 18
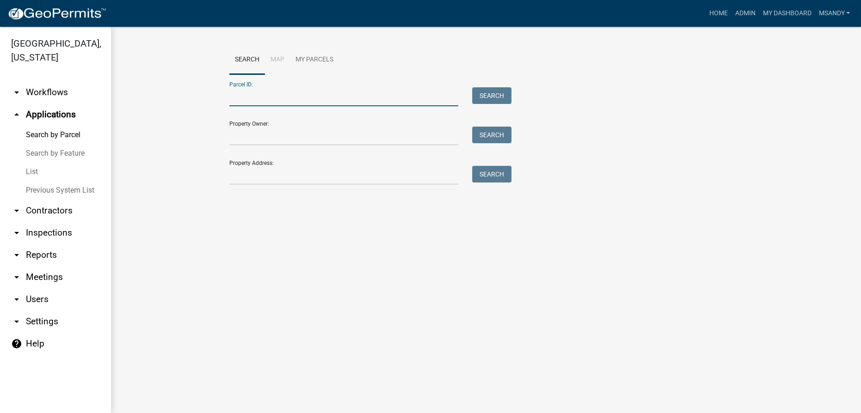
drag, startPoint x: 250, startPoint y: 99, endPoint x: 256, endPoint y: 99, distance: 6.0
click at [250, 99] on input "Parcel ID:" at bounding box center [343, 96] width 229 height 19
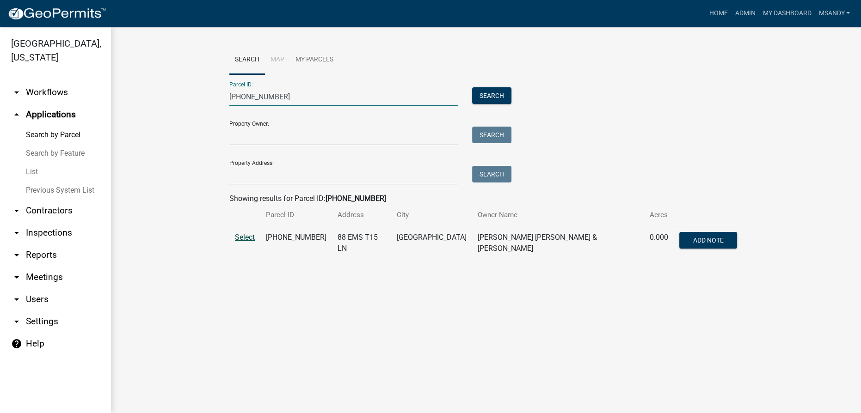
click at [245, 236] on span "Select" at bounding box center [245, 237] width 20 height 9
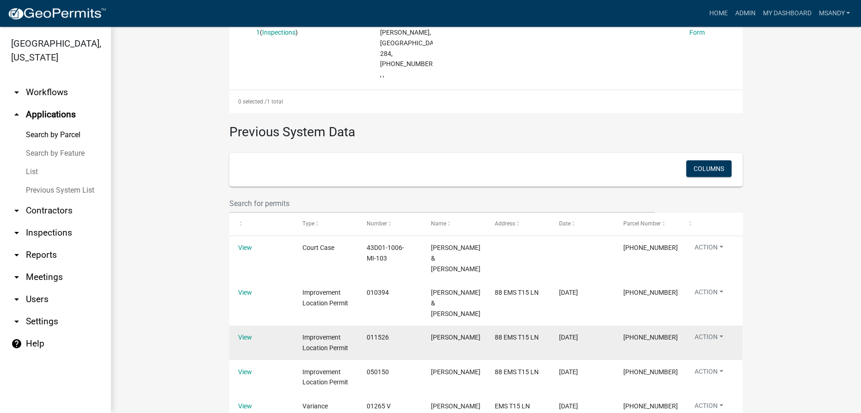
scroll to position [420, 0]
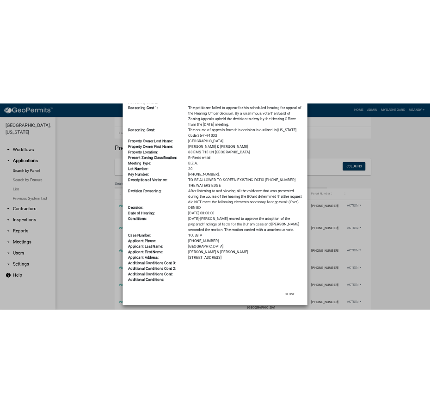
scroll to position [111, 0]
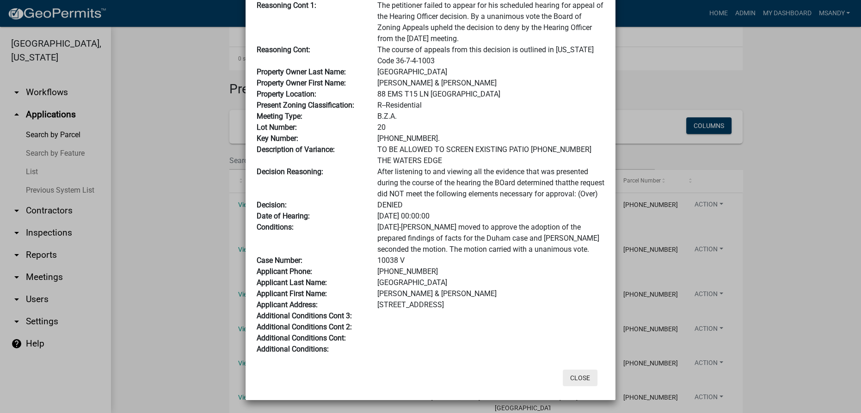
click at [568, 379] on button "Close" at bounding box center [580, 378] width 35 height 17
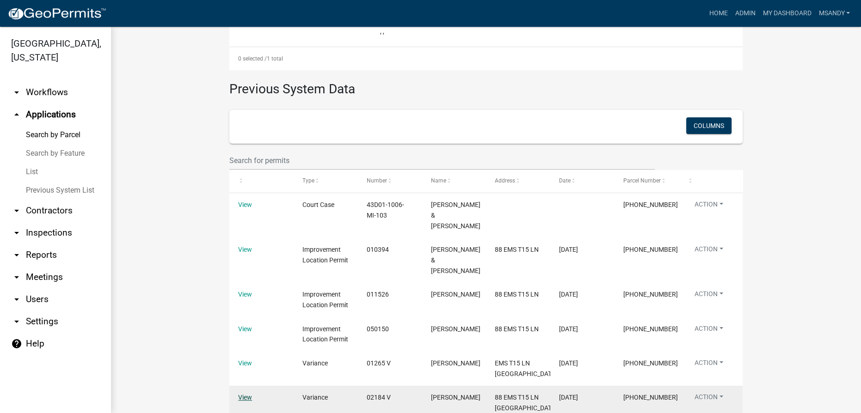
click at [244, 394] on link "View" at bounding box center [245, 397] width 14 height 7
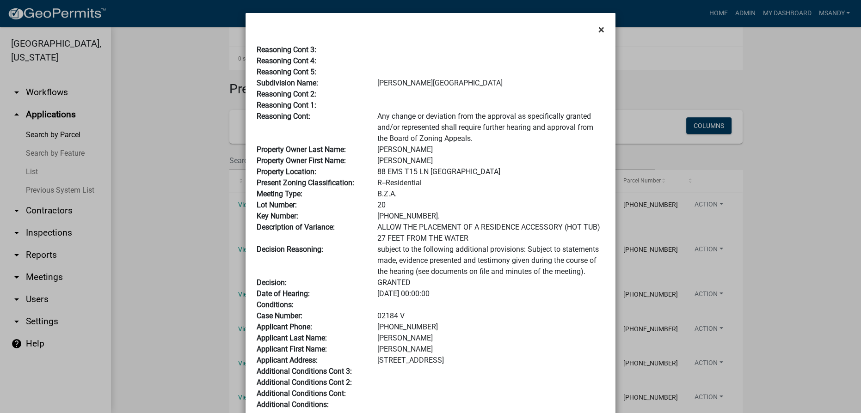
click at [598, 31] on span "×" at bounding box center [601, 29] width 6 height 13
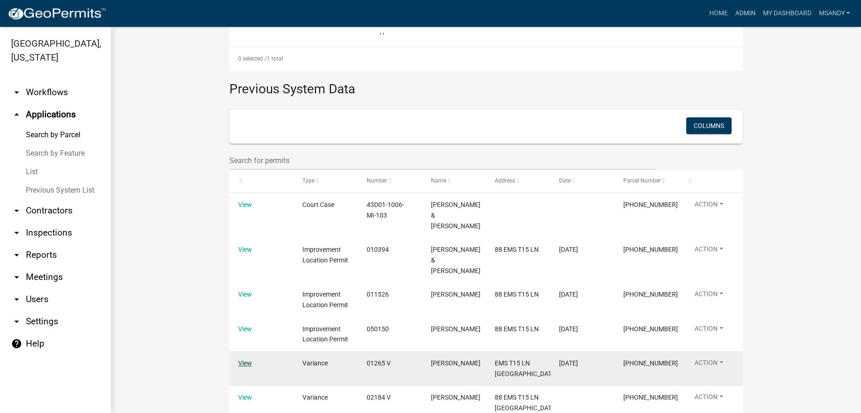
click at [240, 360] on link "View" at bounding box center [245, 363] width 14 height 7
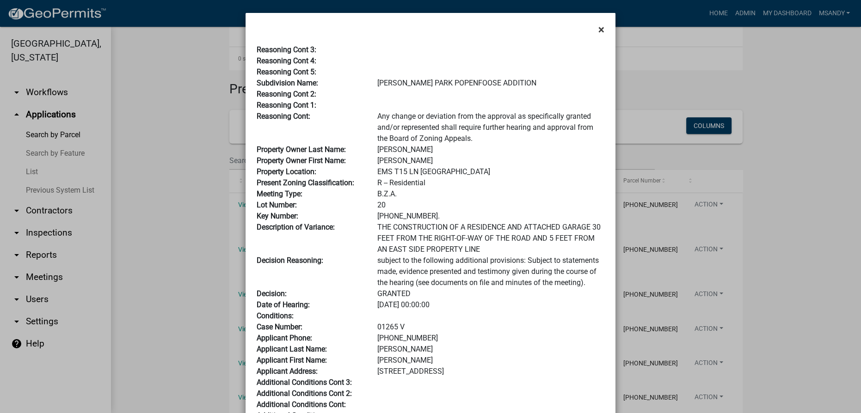
click at [601, 27] on button "×" at bounding box center [601, 30] width 21 height 26
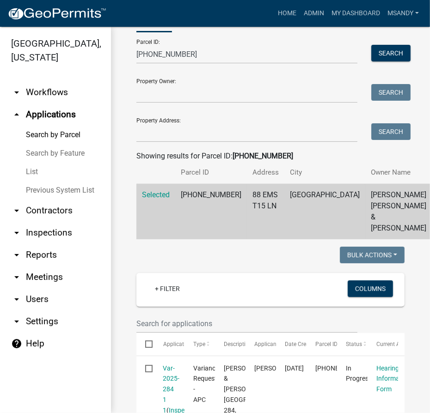
scroll to position [0, 0]
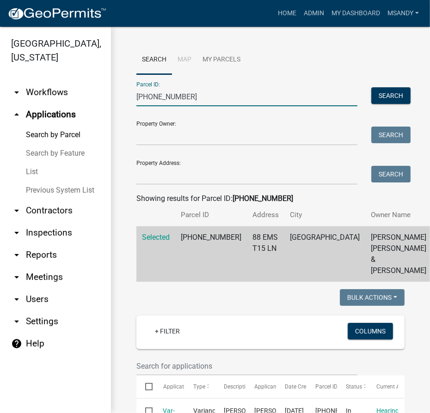
drag, startPoint x: 188, startPoint y: 98, endPoint x: -43, endPoint y: 127, distance: 232.5
click at [0, 127] on html "Internet Explorer does NOT work with GeoPermits. Get a new browser for more sec…" at bounding box center [215, 206] width 430 height 413
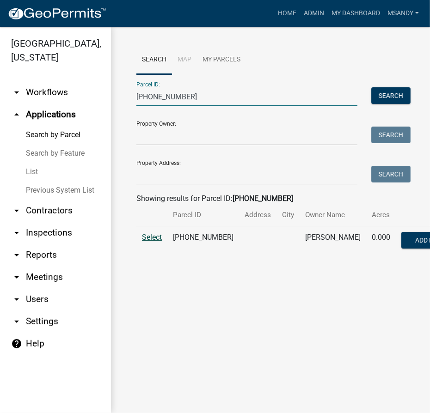
type input "[PHONE_NUMBER]"
click at [154, 242] on span "Select" at bounding box center [152, 237] width 20 height 9
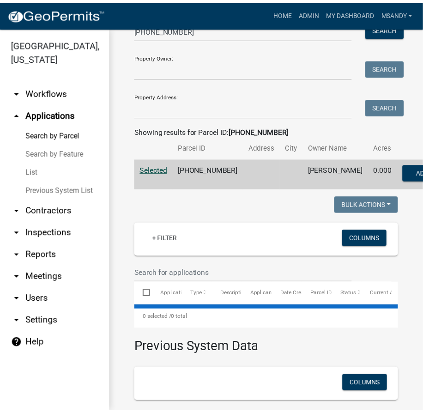
scroll to position [168, 0]
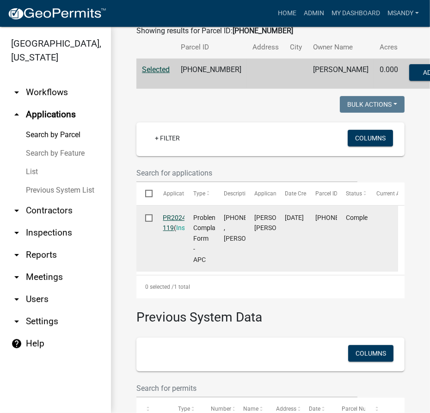
click at [167, 232] on link "PR2024-119" at bounding box center [175, 223] width 25 height 18
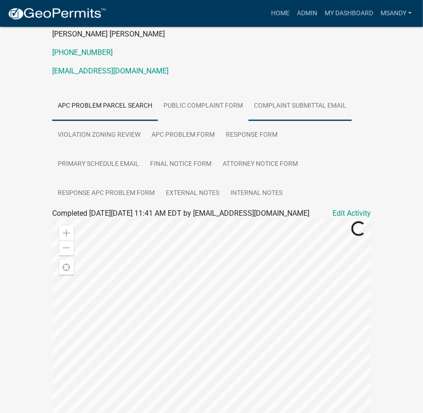
scroll to position [210, 0]
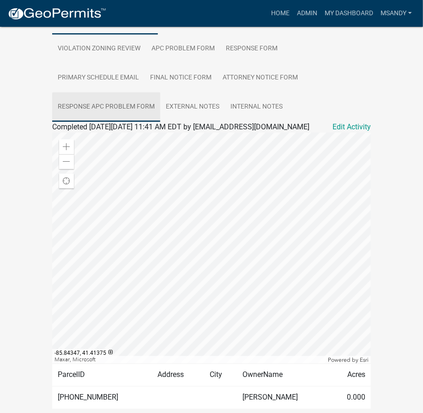
click at [107, 104] on link "Response APC Problem Form" at bounding box center [106, 107] width 108 height 30
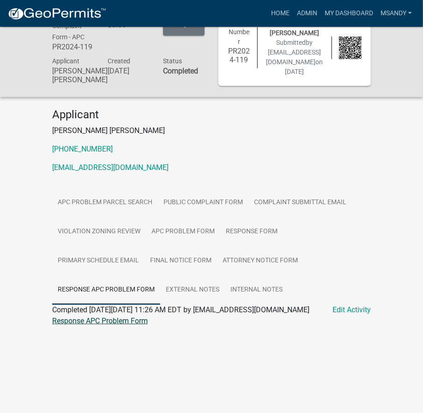
click at [98, 319] on link "Response APC Problem Form" at bounding box center [100, 321] width 96 height 9
click at [79, 312] on span "Completed [DATE][DATE] 11:26 AM EDT by [EMAIL_ADDRESS][DOMAIN_NAME]" at bounding box center [180, 310] width 257 height 9
